Goal: Find specific page/section: Find specific page/section

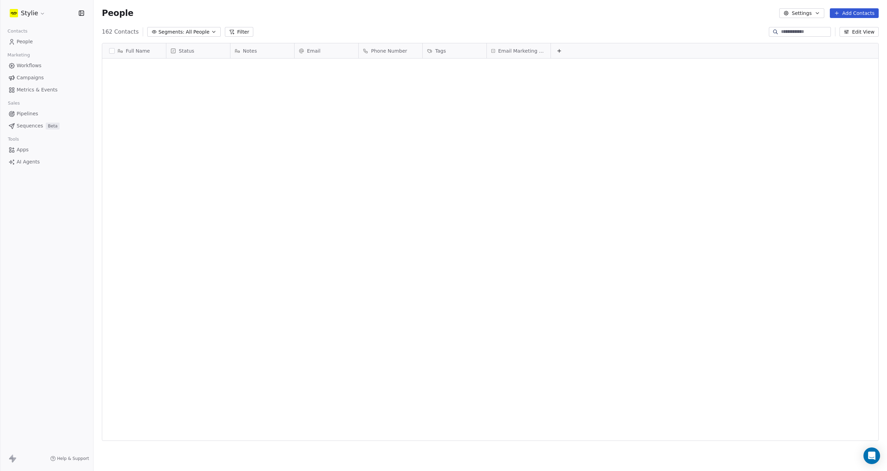
scroll to position [410, 788]
click at [795, 30] on input at bounding box center [805, 31] width 49 height 7
type input "*****"
